Goal: Use online tool/utility: Utilize a website feature to perform a specific function

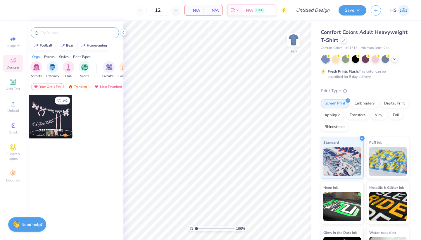
click at [57, 33] on input "text" at bounding box center [77, 33] width 75 height 6
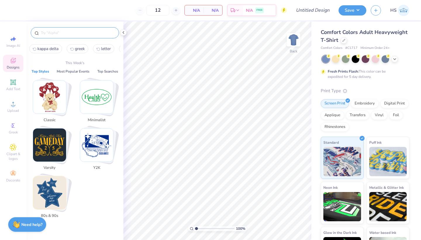
type input "k"
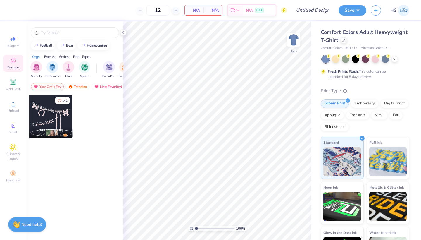
click at [47, 87] on div "Your Org's Fav" at bounding box center [47, 86] width 33 height 7
click at [83, 87] on div "Trending" at bounding box center [77, 86] width 24 height 7
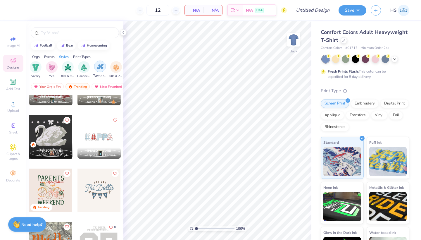
scroll to position [0, 378]
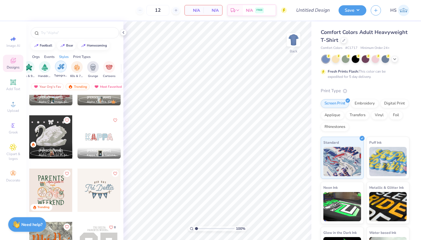
click at [64, 65] on img "filter for Typography" at bounding box center [61, 66] width 7 height 7
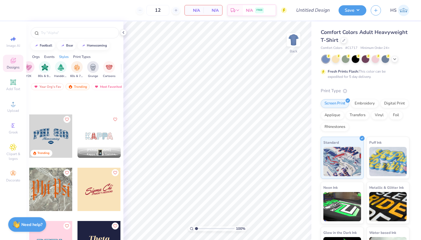
scroll to position [327, 0]
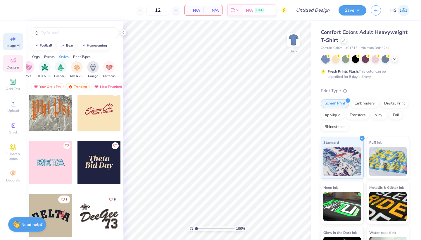
click at [16, 43] on div "Image AI" at bounding box center [13, 41] width 20 height 17
select select "4"
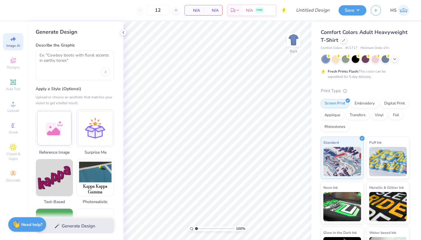
click at [39, 58] on div at bounding box center [75, 66] width 78 height 30
click at [65, 59] on textarea at bounding box center [74, 60] width 71 height 15
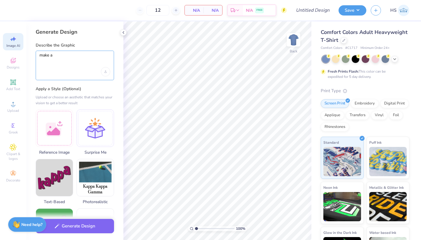
click at [69, 56] on textarea "make a" at bounding box center [74, 60] width 71 height 15
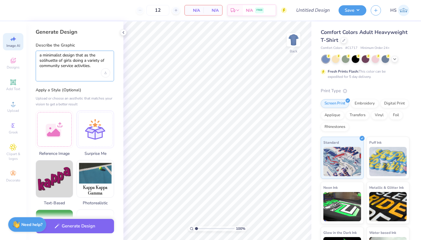
click at [49, 60] on textarea "a minimalist design that as the solihuette of girls doing a variety of communit…" at bounding box center [74, 61] width 71 height 16
click at [100, 67] on textarea "a minimalist design that as the silhouette of girls doing a variety of communit…" at bounding box center [74, 61] width 71 height 16
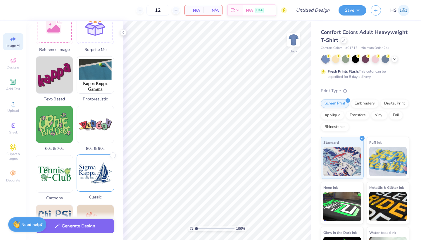
scroll to position [145, 0]
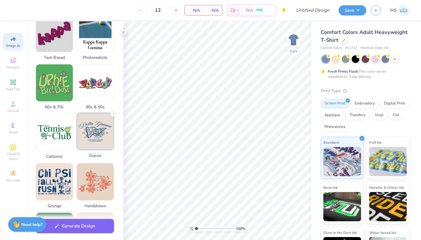
type textarea "a minimalist design that as the silhouette of girls doing a variety of communit…"
click at [96, 139] on img at bounding box center [95, 131] width 37 height 37
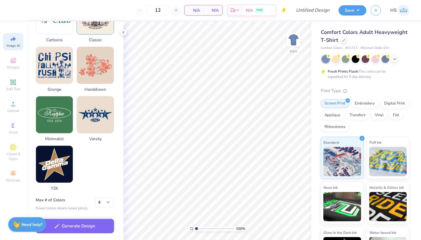
scroll to position [265, 0]
select select "3"
click at [92, 225] on button "Generate Design" at bounding box center [75, 224] width 78 height 14
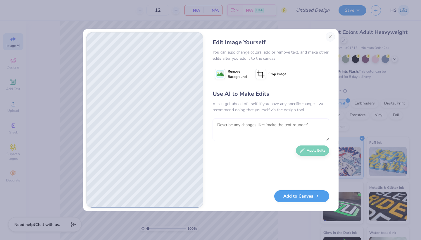
click at [217, 131] on textarea at bounding box center [270, 129] width 117 height 23
click at [217, 124] on textarea at bounding box center [270, 129] width 117 height 23
type textarea "m"
type textarea "have them all in a circle and have Go confidently in cursive"
click at [317, 150] on button "Apply Edits" at bounding box center [312, 149] width 33 height 10
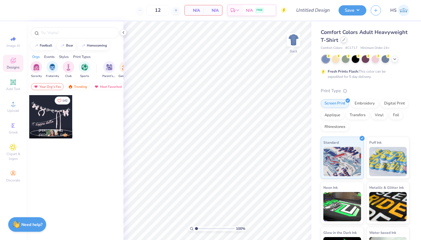
click at [343, 40] on icon at bounding box center [343, 39] width 3 height 3
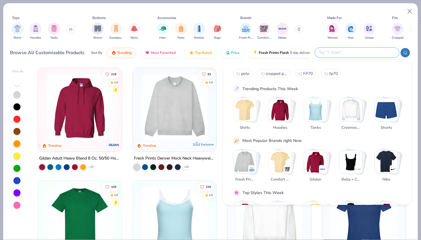
click at [358, 51] on input "text" at bounding box center [356, 52] width 77 height 7
type input "fp70"
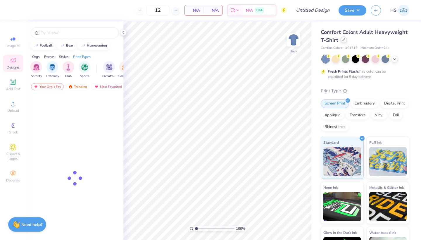
click at [343, 40] on icon at bounding box center [343, 39] width 3 height 3
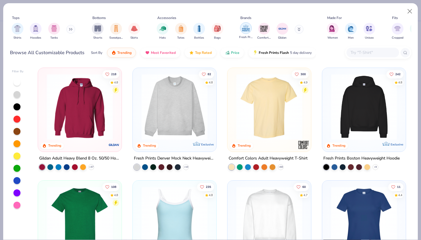
click at [243, 29] on img "filter for Fresh Prints" at bounding box center [245, 28] width 9 height 9
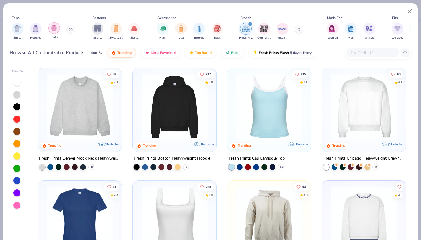
click at [57, 29] on img "filter for Tanks" at bounding box center [54, 28] width 6 height 7
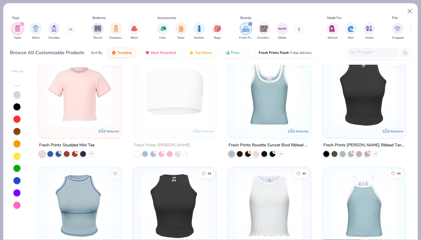
scroll to position [239, 0]
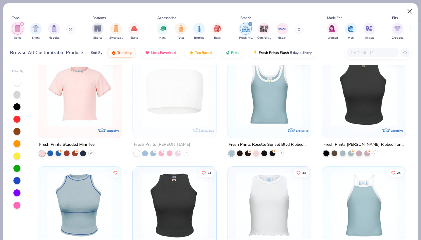
click at [409, 10] on button "Close" at bounding box center [409, 11] width 11 height 11
